Goal: Find specific page/section: Find specific page/section

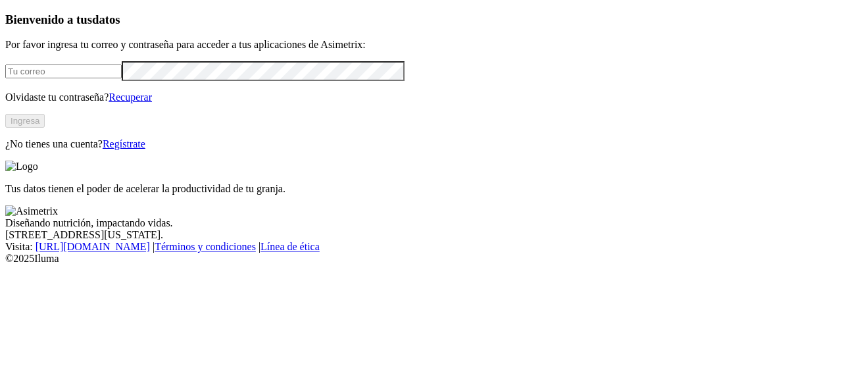
type input "[EMAIL_ADDRESS][PERSON_NAME][DOMAIN_NAME]"
click at [45, 128] on button "Ingresa" at bounding box center [24, 121] width 39 height 14
